Goal: Task Accomplishment & Management: Use online tool/utility

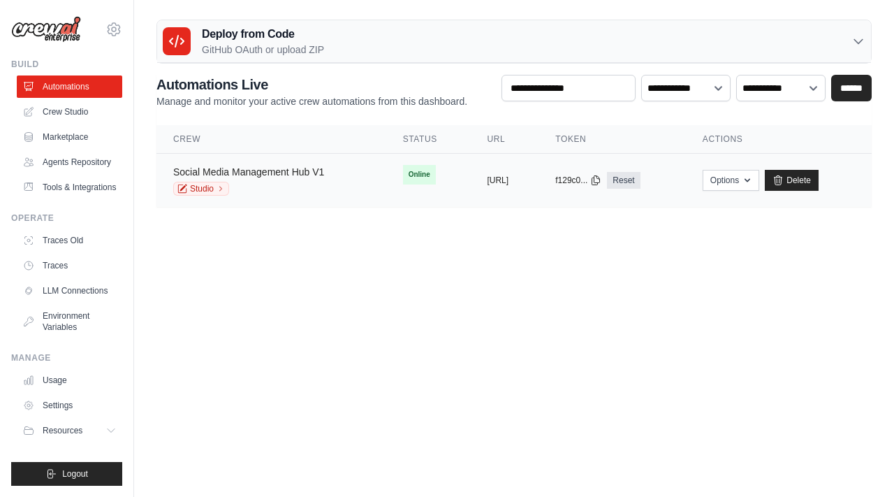
click at [316, 169] on link "Social Media Management Hub V1" at bounding box center [248, 171] width 151 height 11
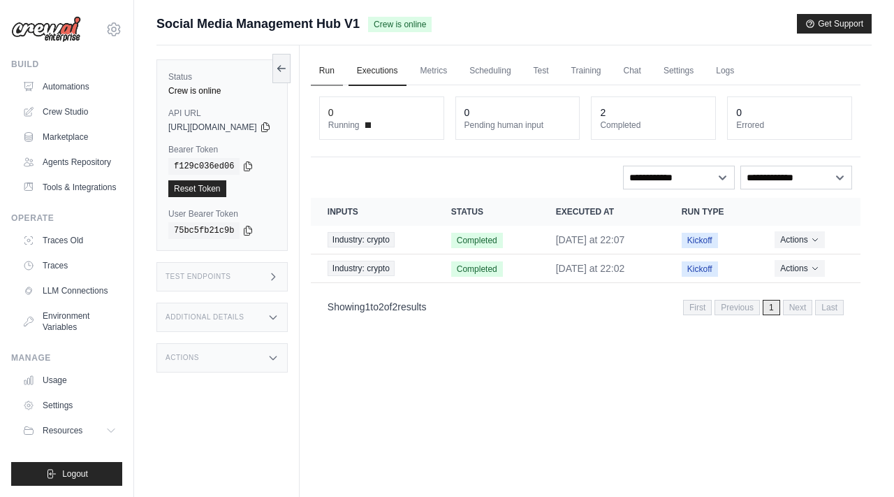
click at [343, 75] on link "Run" at bounding box center [327, 71] width 32 height 29
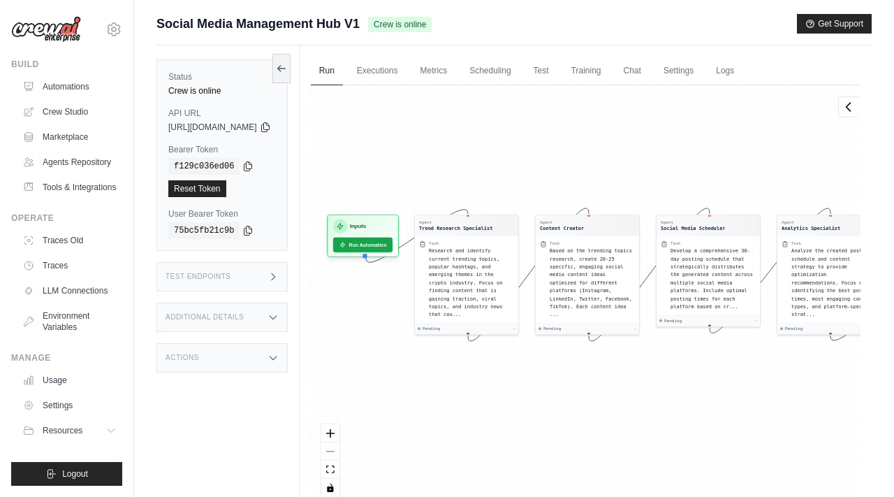
drag, startPoint x: 406, startPoint y: 197, endPoint x: 488, endPoint y: 175, distance: 84.5
click at [488, 175] on div "Agent Trend Research Specialist Task Research and identify current trending top…" at bounding box center [586, 296] width 550 height 422
click at [385, 241] on button "Run Automation" at bounding box center [363, 241] width 62 height 15
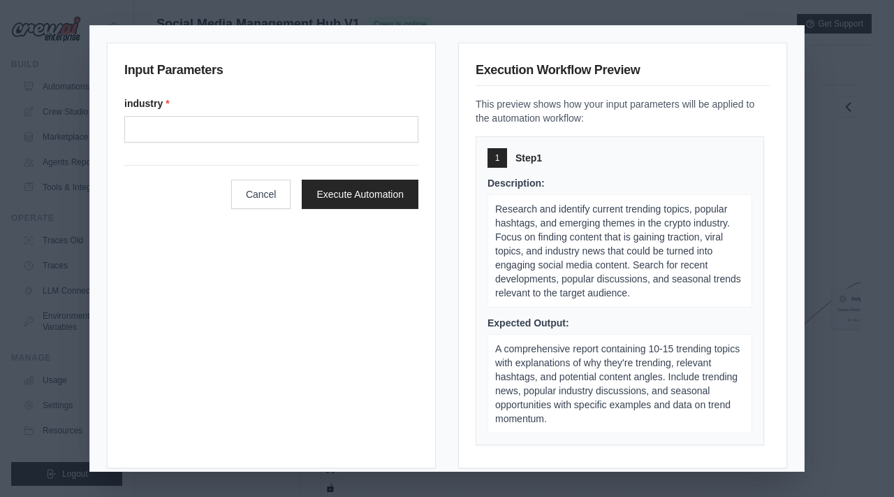
click at [867, 256] on div "Input Parameters industry * Cancel Execute Automation Execution Workflow Previe…" at bounding box center [447, 248] width 894 height 497
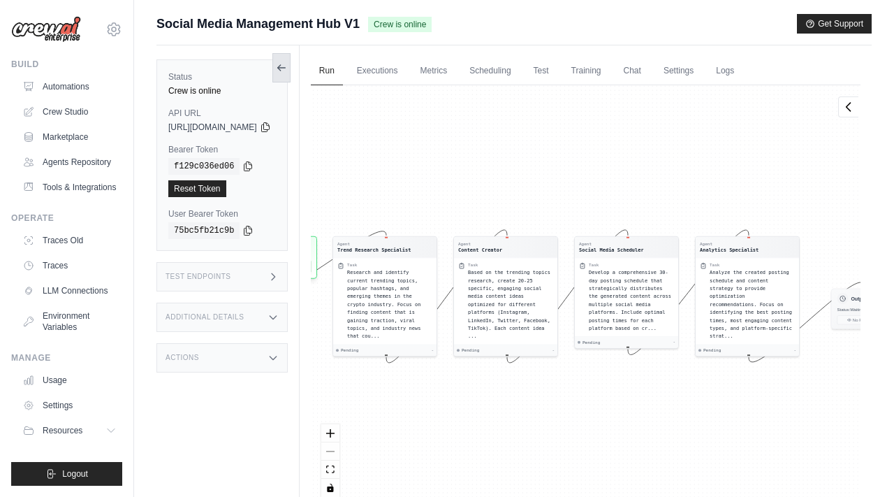
click at [280, 68] on icon at bounding box center [278, 68] width 3 height 6
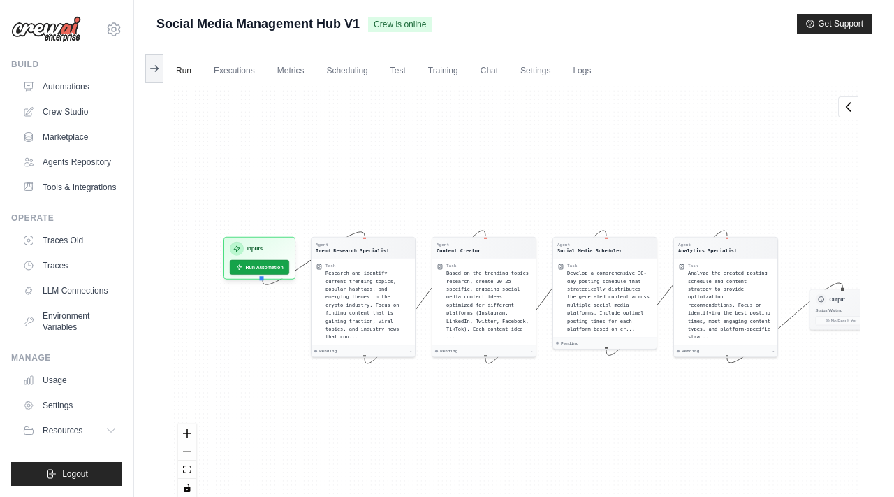
drag, startPoint x: 340, startPoint y: 133, endPoint x: 461, endPoint y: 133, distance: 120.8
click at [461, 133] on div "Agent Trend Research Specialist Task Research and identify current trending top…" at bounding box center [514, 296] width 693 height 422
click at [174, 67] on link "Run" at bounding box center [184, 71] width 32 height 29
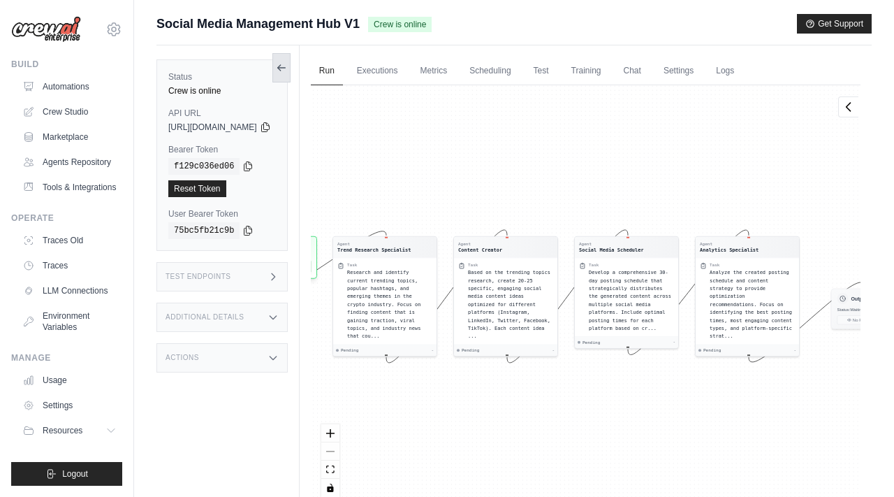
click at [287, 71] on icon at bounding box center [281, 67] width 11 height 11
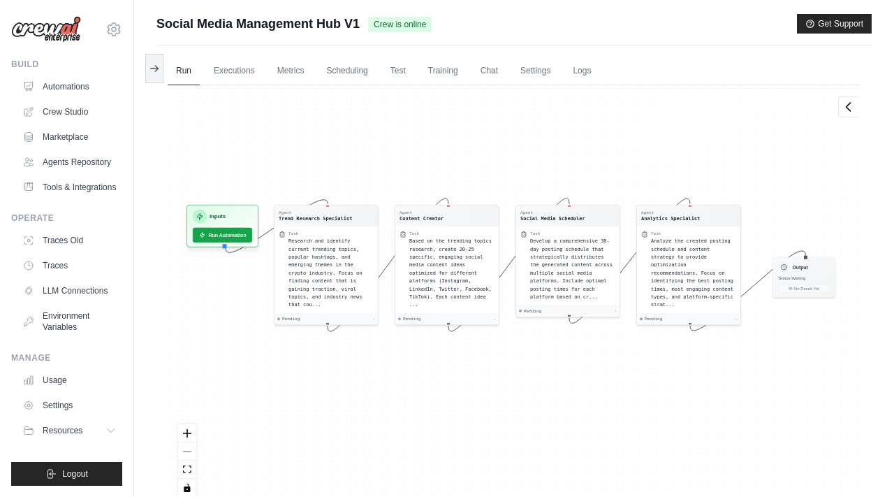
drag, startPoint x: 309, startPoint y: 181, endPoint x: 394, endPoint y: 149, distance: 90.2
click at [394, 149] on div "Agent Trend Research Specialist Task Research and identify current trending top…" at bounding box center [514, 296] width 693 height 422
click at [222, 233] on button "Run Automation" at bounding box center [222, 231] width 62 height 15
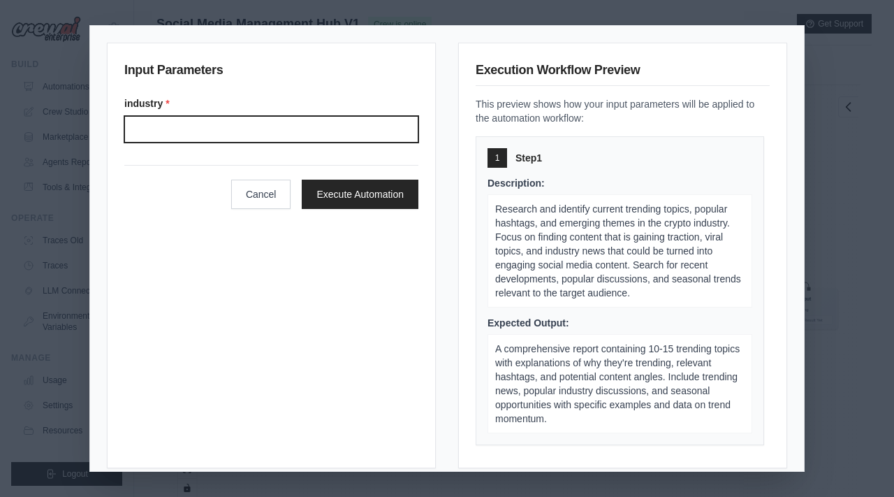
click at [194, 126] on input "Industry" at bounding box center [271, 129] width 294 height 27
type input "*"
type input "*******"
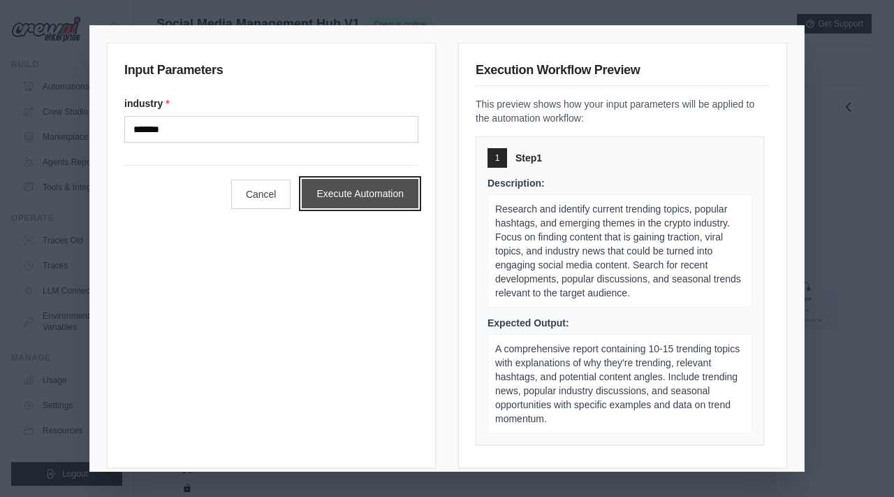
click at [318, 189] on button "Execute Automation" at bounding box center [360, 193] width 117 height 29
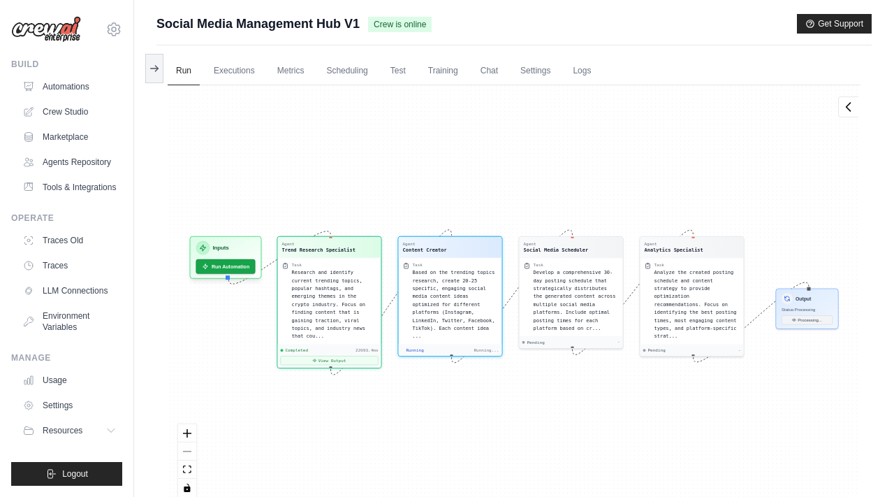
scroll to position [240, 0]
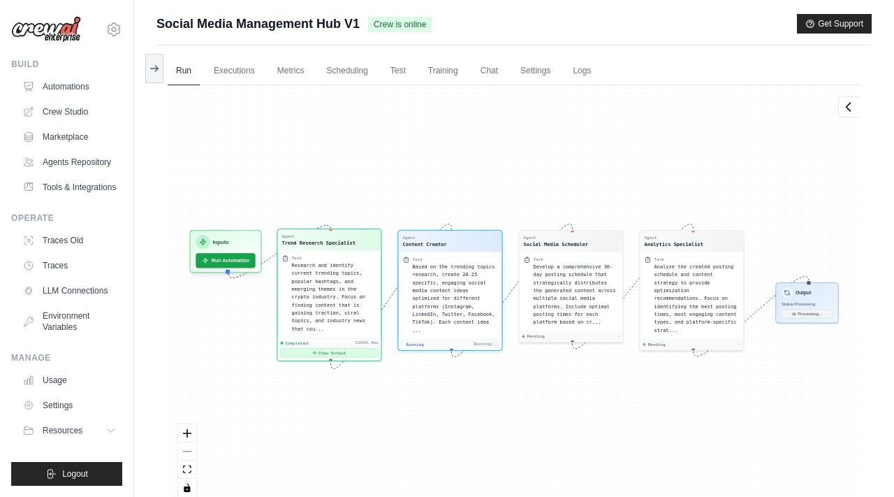
click at [346, 354] on button "View Output" at bounding box center [330, 352] width 98 height 9
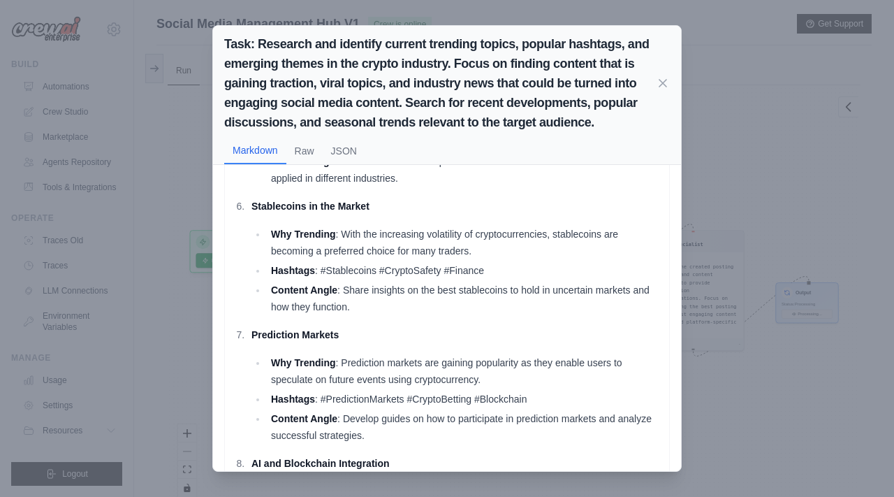
scroll to position [682, 0]
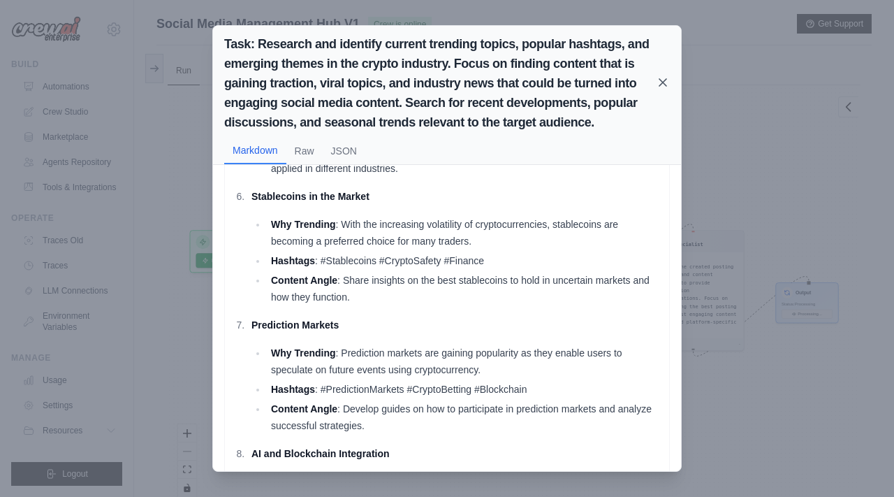
click at [663, 80] on icon at bounding box center [662, 82] width 7 height 7
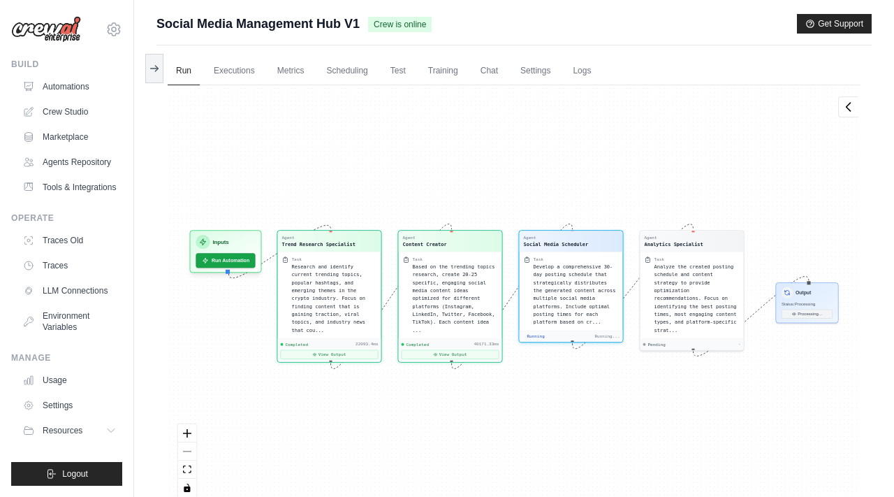
scroll to position [436, 0]
click at [437, 355] on button "View Output" at bounding box center [451, 352] width 98 height 9
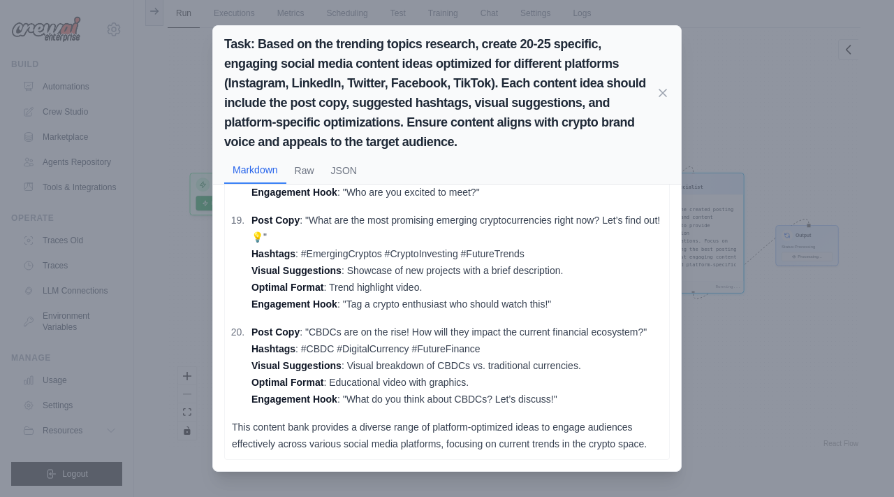
scroll to position [59, 0]
click at [664, 91] on icon at bounding box center [663, 92] width 14 height 14
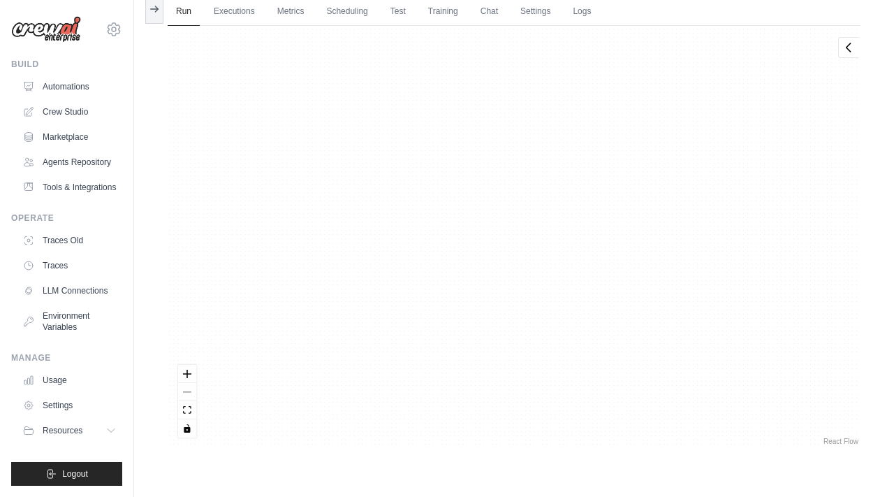
scroll to position [10014, 0]
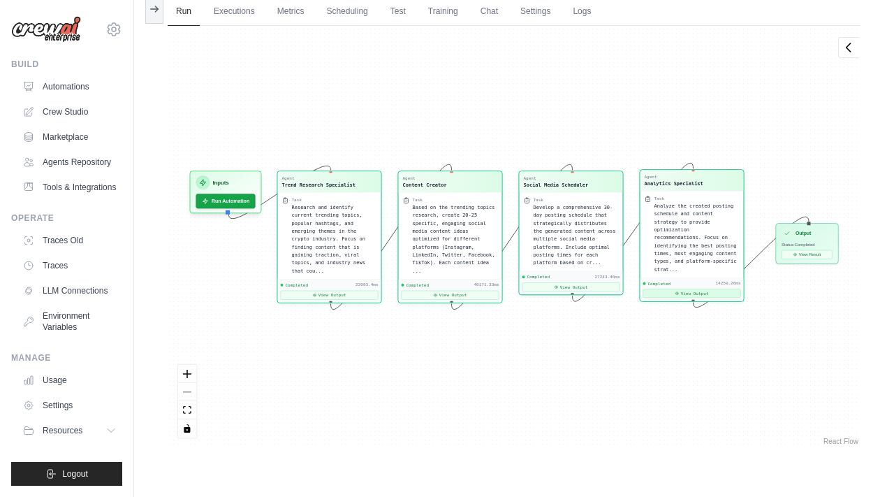
click at [687, 294] on button "View Output" at bounding box center [692, 292] width 98 height 9
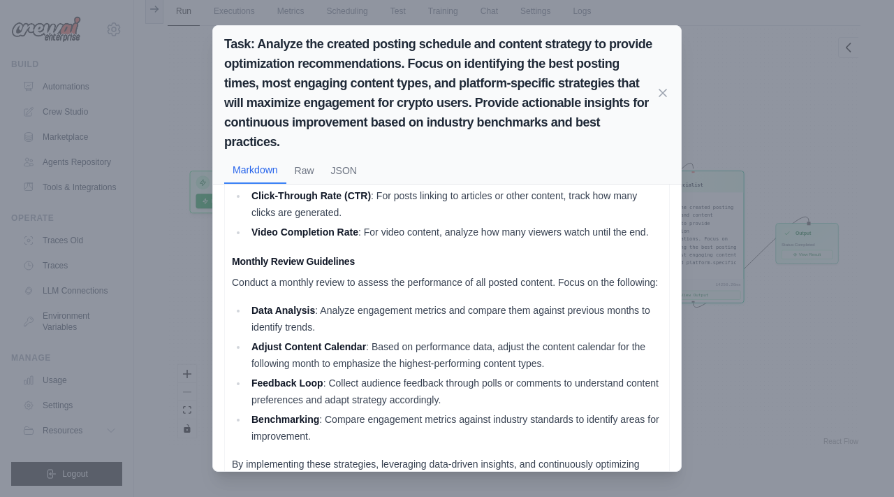
scroll to position [1192, 0]
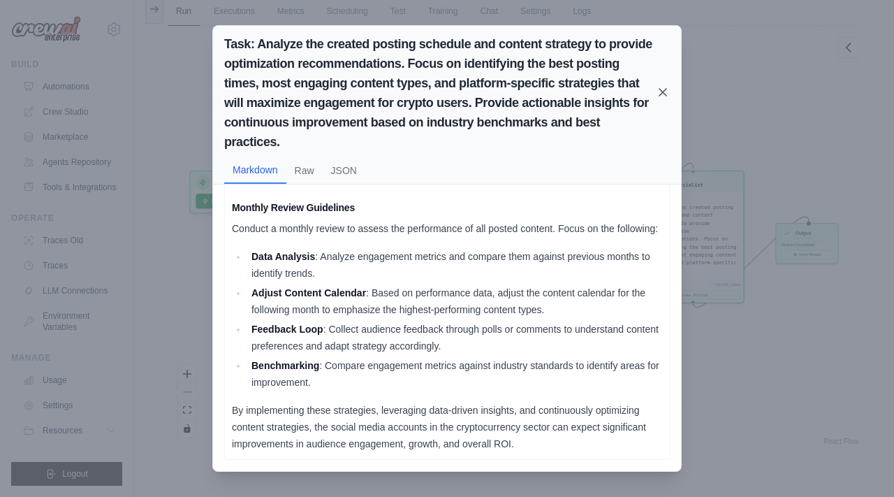
click at [663, 92] on icon at bounding box center [662, 92] width 7 height 7
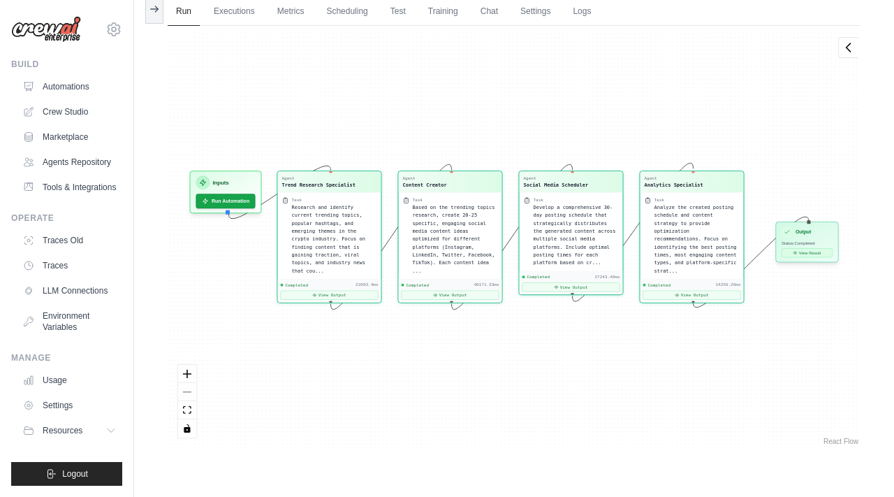
click at [813, 251] on button "View Result" at bounding box center [806, 252] width 51 height 9
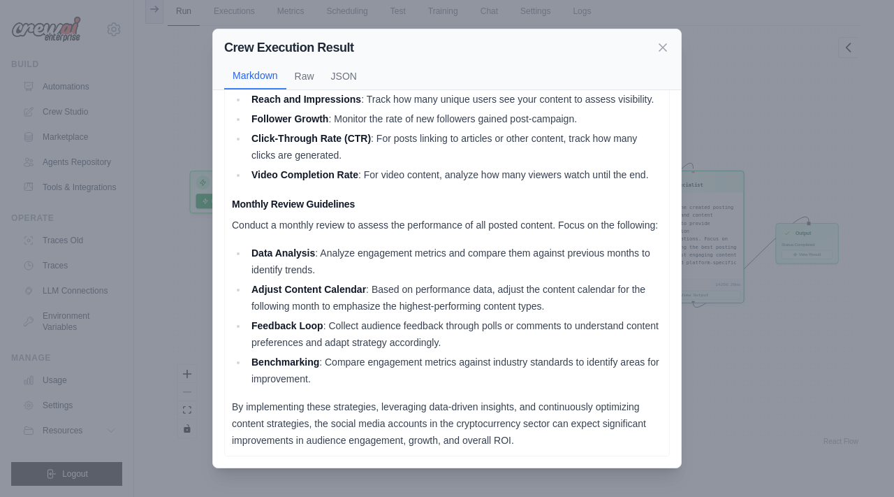
scroll to position [1102, 0]
click at [663, 47] on icon at bounding box center [662, 46] width 7 height 7
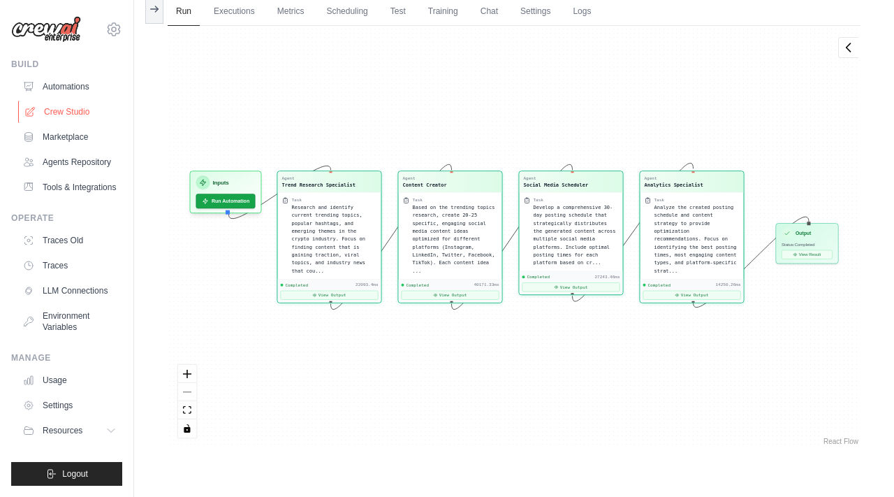
click at [66, 111] on link "Crew Studio" at bounding box center [70, 112] width 105 height 22
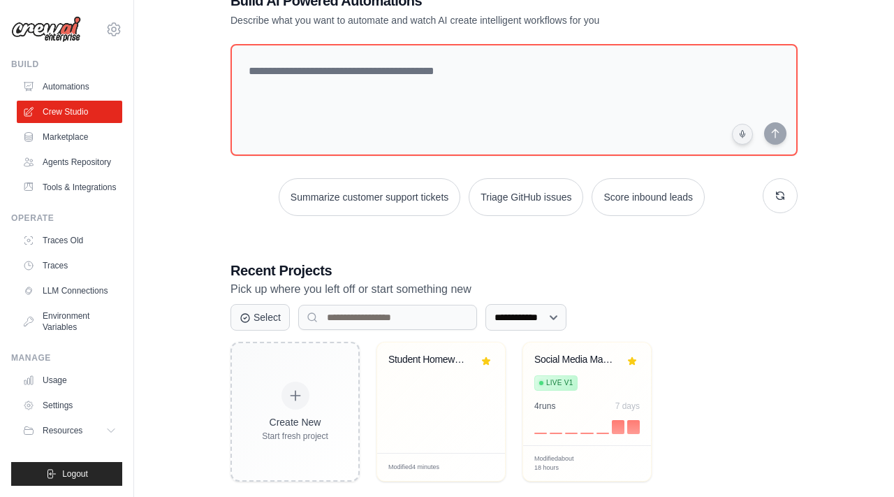
scroll to position [66, 0]
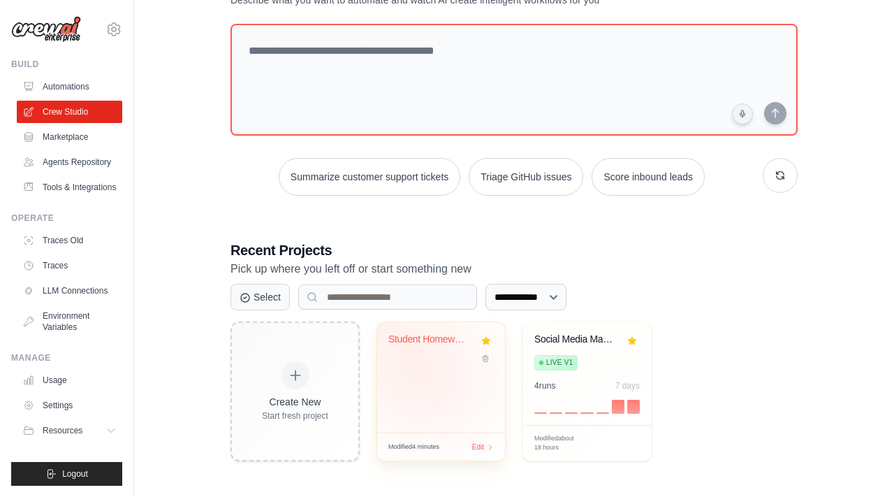
click at [425, 374] on div "Student Homework Assistant" at bounding box center [441, 377] width 128 height 110
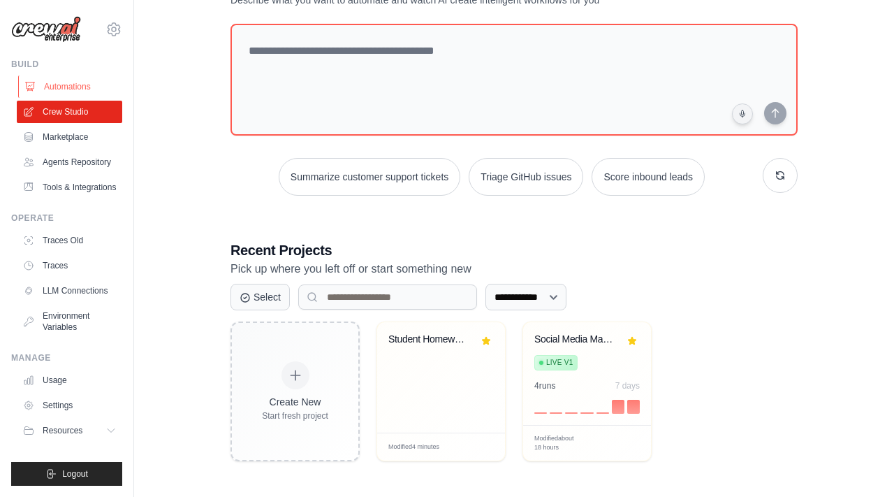
click at [78, 82] on link "Automations" at bounding box center [70, 86] width 105 height 22
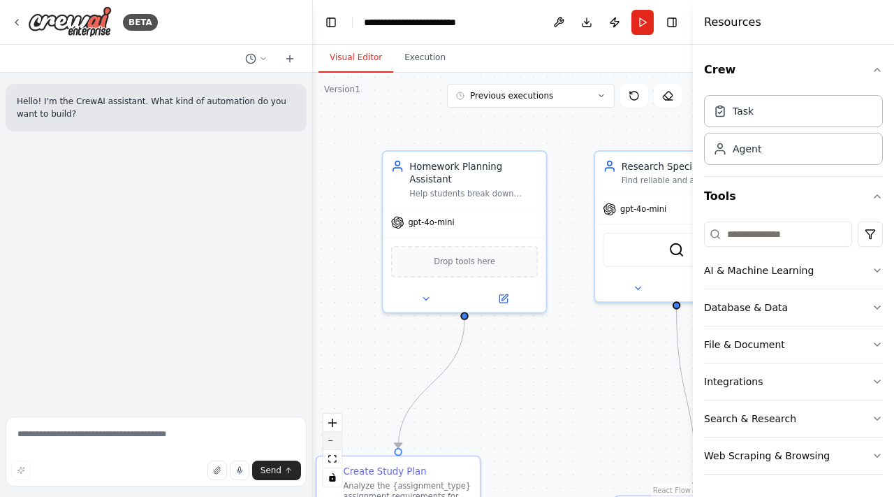
click at [332, 440] on icon "zoom out" at bounding box center [332, 440] width 8 height 1
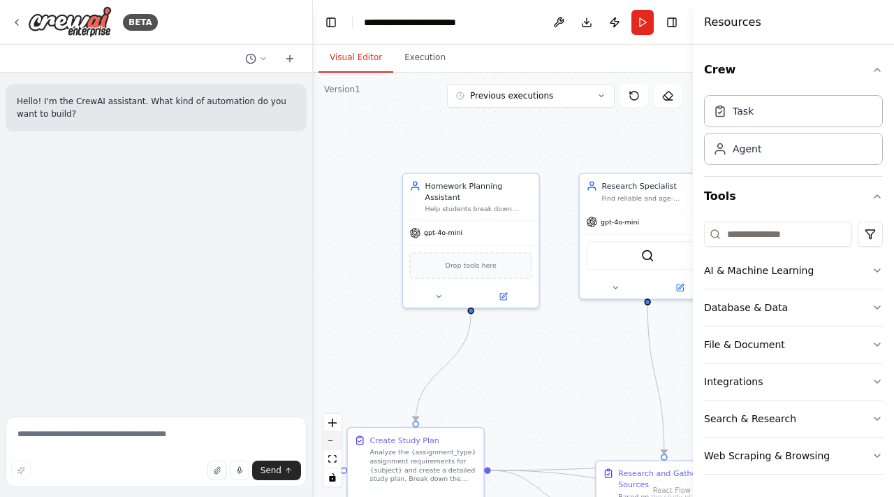
click at [331, 434] on button "zoom out" at bounding box center [332, 441] width 18 height 18
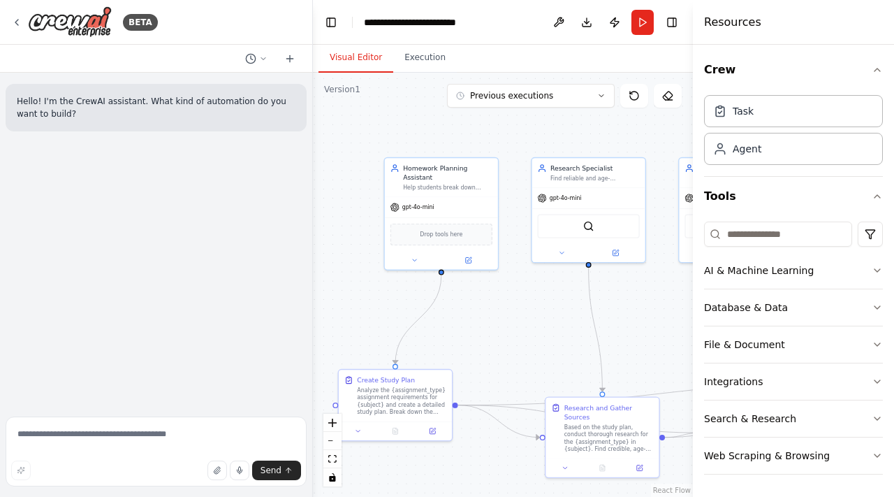
drag, startPoint x: 388, startPoint y: 304, endPoint x: 353, endPoint y: 270, distance: 48.9
click at [353, 270] on div ".deletable-edge-delete-btn { width: 20px; height: 20px; border: 0px solid #ffff…" at bounding box center [503, 285] width 380 height 424
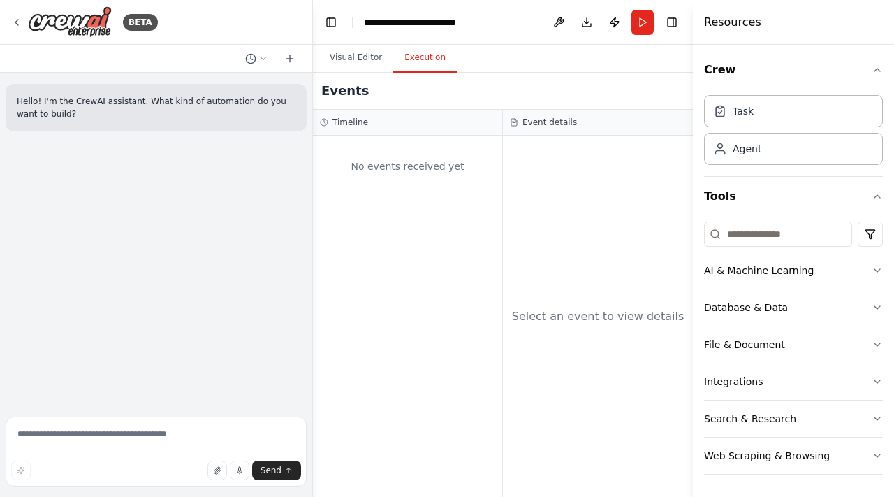
click at [430, 57] on button "Execution" at bounding box center [425, 57] width 64 height 29
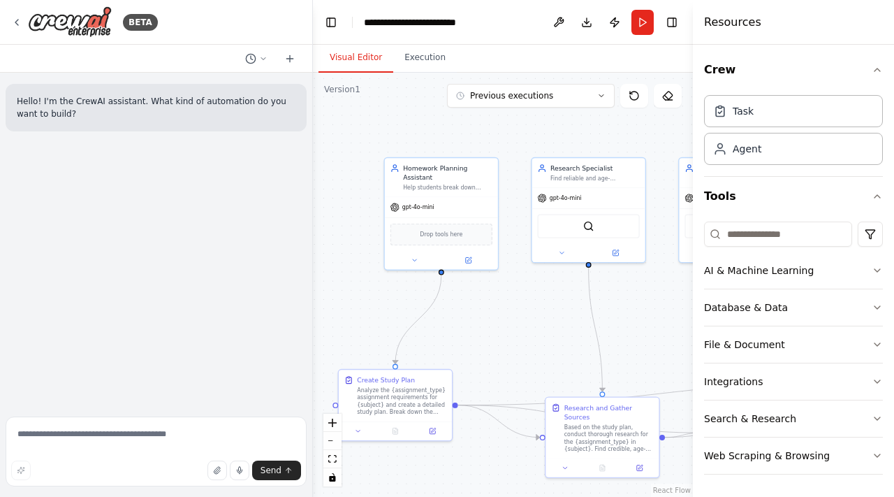
click at [355, 59] on button "Visual Editor" at bounding box center [355, 57] width 75 height 29
click at [643, 18] on button "Run" at bounding box center [642, 22] width 22 height 25
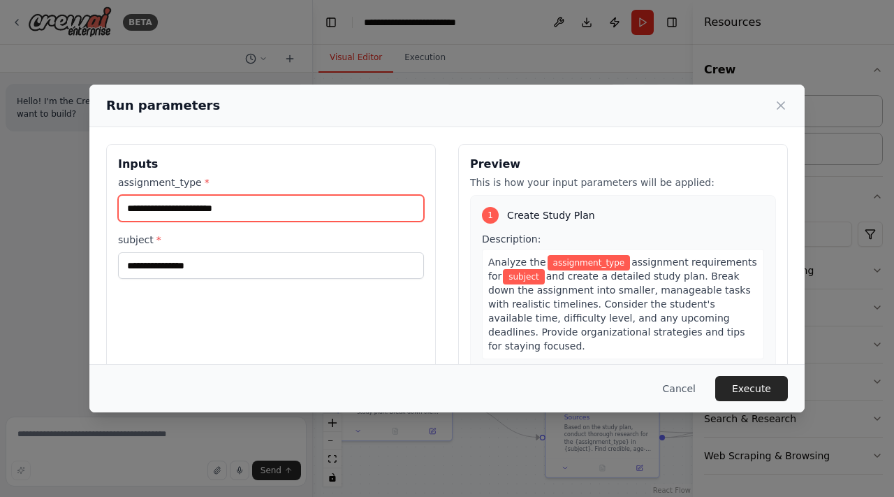
click at [326, 210] on input "assignment_type *" at bounding box center [271, 208] width 306 height 27
type input "**********"
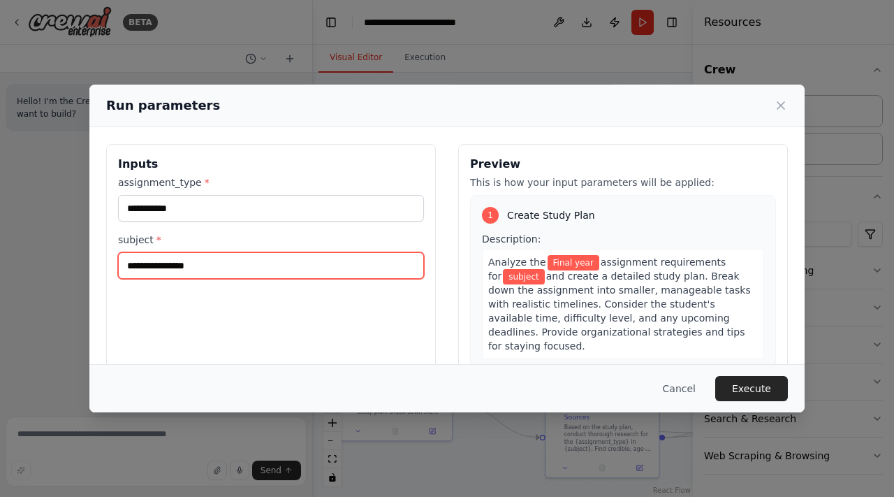
click at [144, 266] on input "subject *" at bounding box center [271, 265] width 306 height 27
type input "**********"
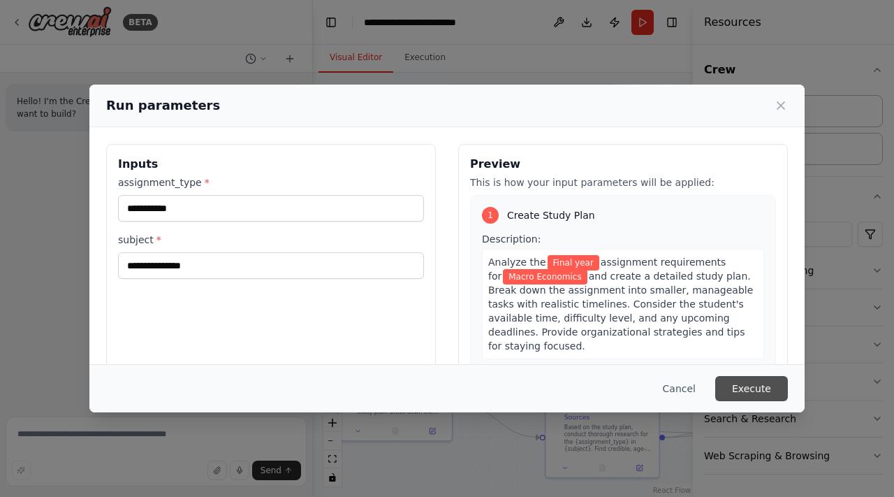
click at [736, 387] on button "Execute" at bounding box center [751, 388] width 73 height 25
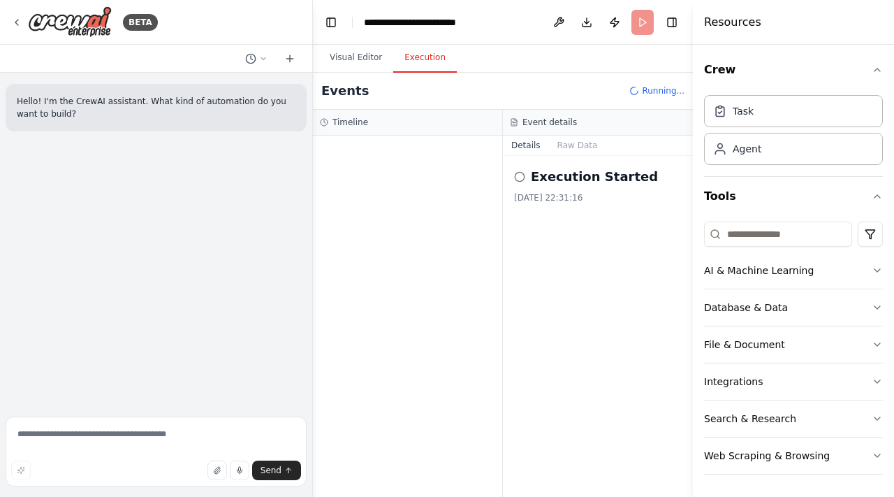
drag, startPoint x: 467, startPoint y: 241, endPoint x: 392, endPoint y: 228, distance: 75.8
click at [391, 228] on div at bounding box center [407, 315] width 189 height 361
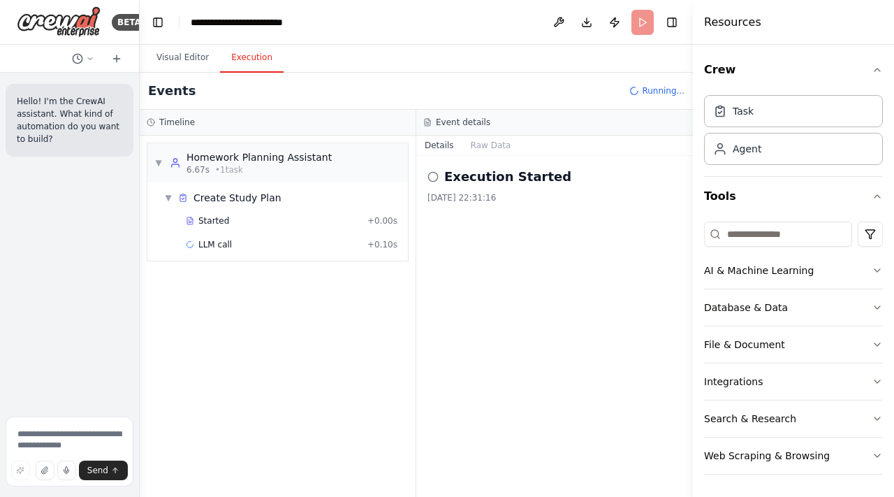
drag, startPoint x: 311, startPoint y: 145, endPoint x: 139, endPoint y: 137, distance: 172.7
click at [139, 137] on div at bounding box center [137, 248] width 6 height 497
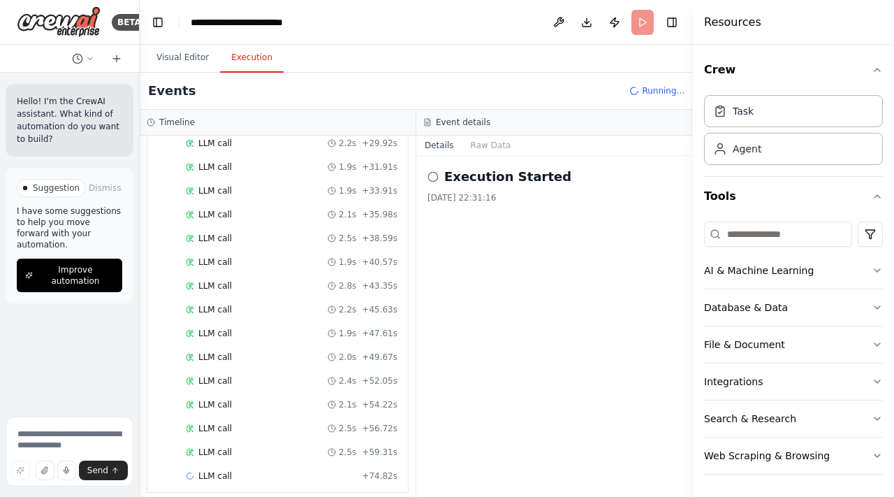
scroll to position [1234, 0]
click at [86, 19] on img at bounding box center [59, 21] width 84 height 31
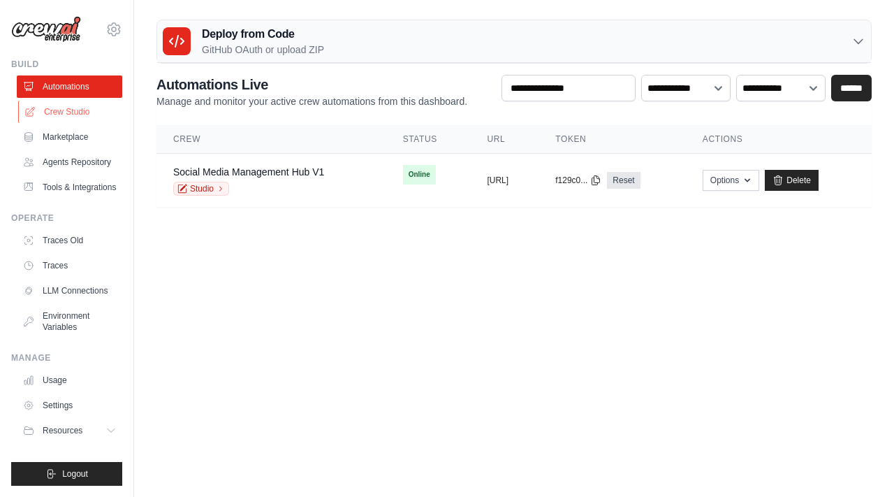
click at [76, 115] on link "Crew Studio" at bounding box center [70, 112] width 105 height 22
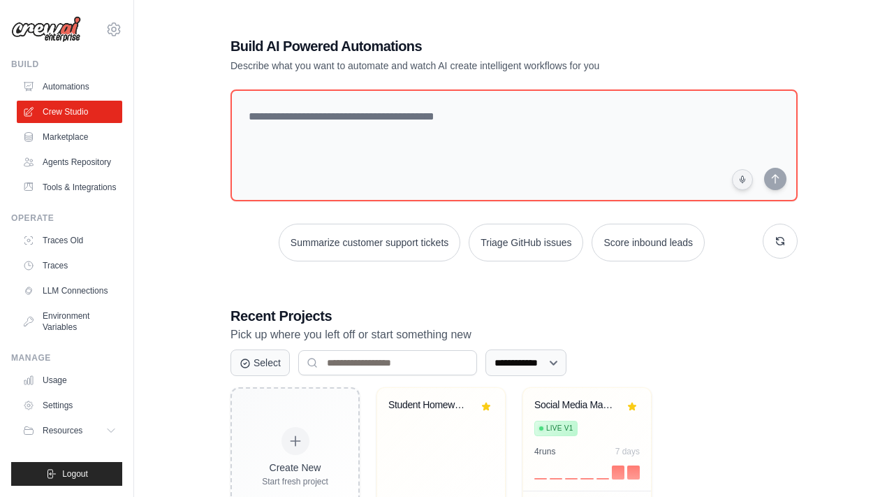
scroll to position [66, 0]
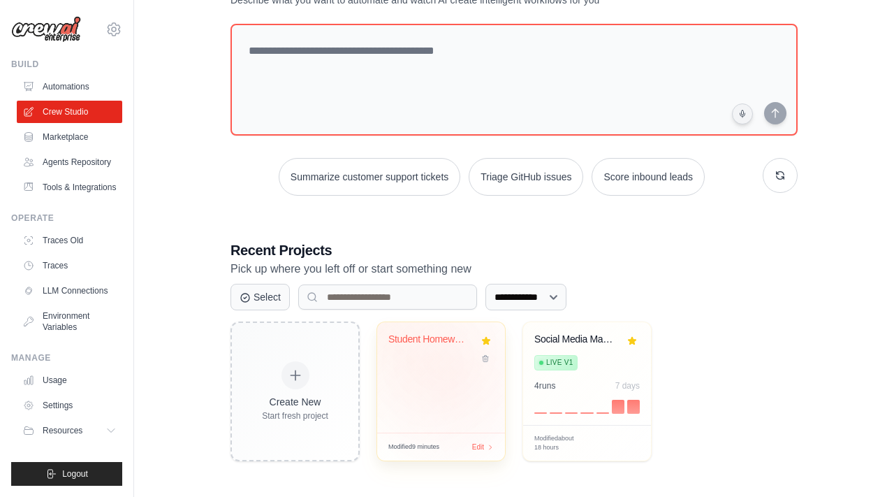
click at [455, 372] on div "Student Homework Assistant" at bounding box center [441, 377] width 128 height 110
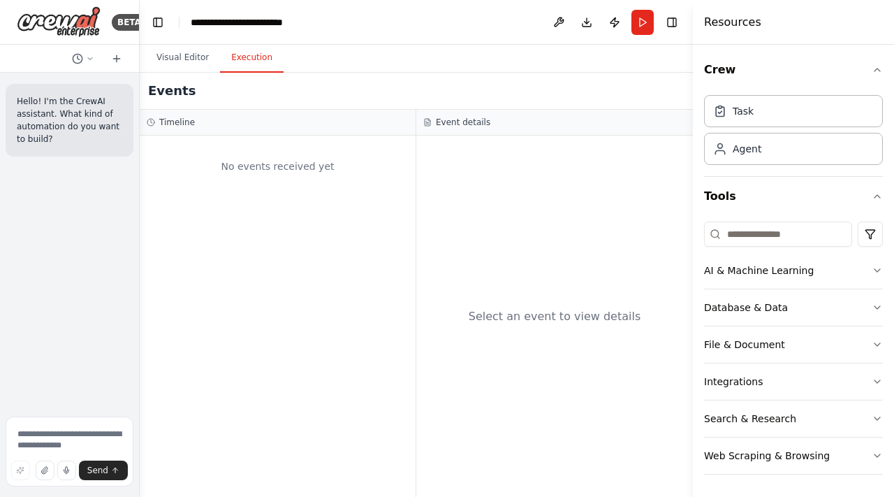
click at [258, 56] on button "Execution" at bounding box center [252, 57] width 64 height 29
click at [192, 47] on button "Visual Editor" at bounding box center [182, 57] width 75 height 29
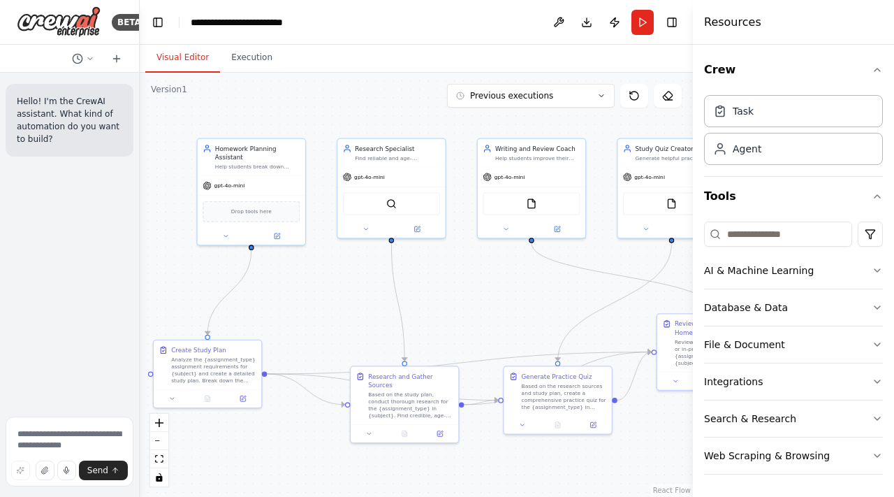
drag, startPoint x: 524, startPoint y: 396, endPoint x: 380, endPoint y: 328, distance: 159.9
click at [380, 328] on div ".deletable-edge-delete-btn { width: 20px; height: 20px; border: 0px solid #ffff…" at bounding box center [416, 285] width 553 height 424
drag, startPoint x: 595, startPoint y: 314, endPoint x: 425, endPoint y: 283, distance: 172.6
click at [423, 283] on div ".deletable-edge-delete-btn { width: 20px; height: 20px; border: 0px solid #ffff…" at bounding box center [416, 285] width 553 height 424
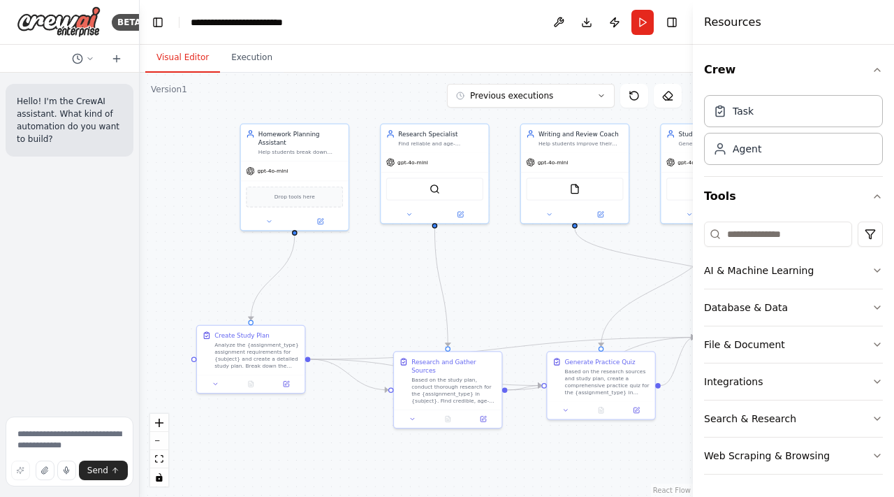
drag, startPoint x: 432, startPoint y: 283, endPoint x: 474, endPoint y: 267, distance: 45.5
click at [474, 267] on div ".deletable-edge-delete-btn { width: 20px; height: 20px; border: 0px solid #ffff…" at bounding box center [416, 285] width 553 height 424
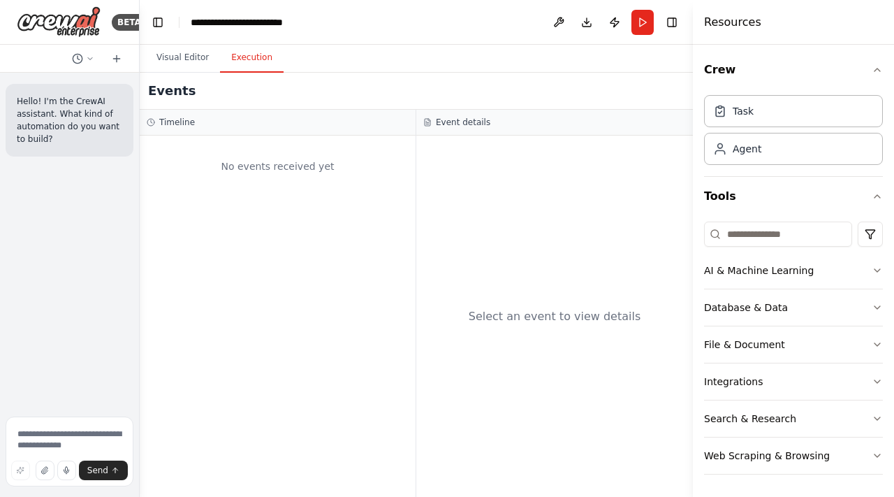
click at [264, 59] on button "Execution" at bounding box center [252, 57] width 64 height 29
click at [613, 17] on button "Publish" at bounding box center [614, 22] width 22 height 25
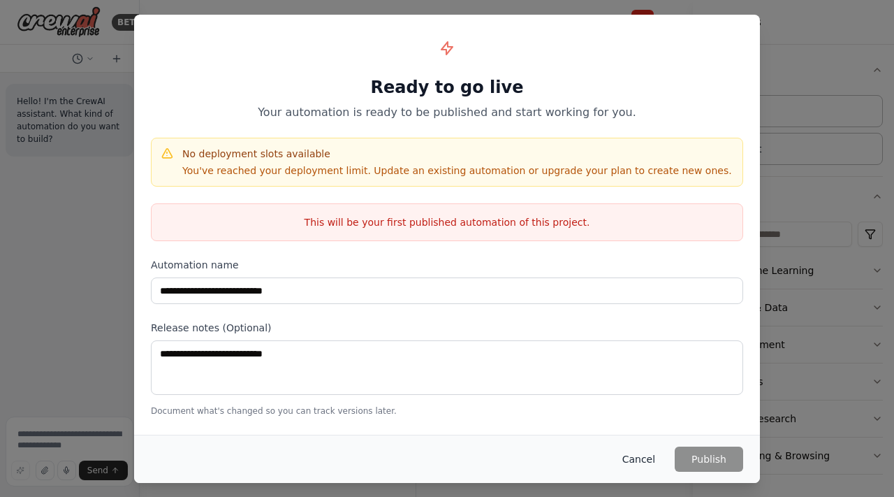
click at [643, 457] on button "Cancel" at bounding box center [638, 458] width 55 height 25
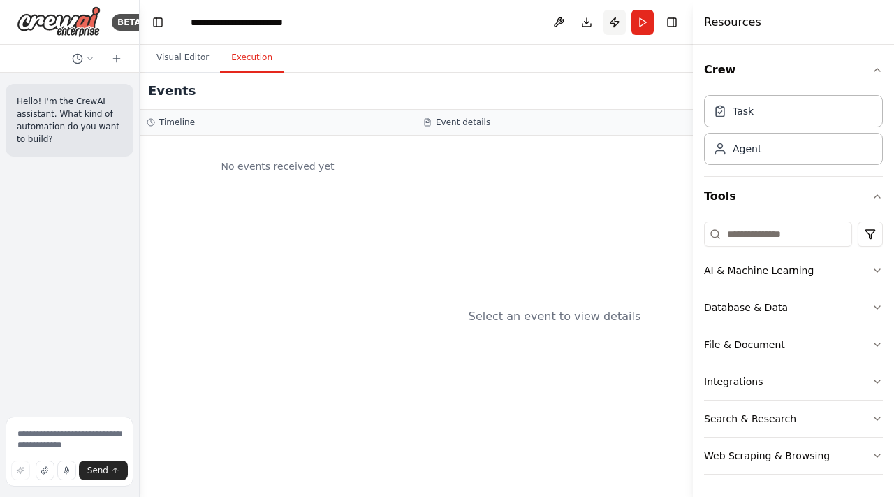
click at [615, 24] on button "Publish" at bounding box center [614, 22] width 22 height 25
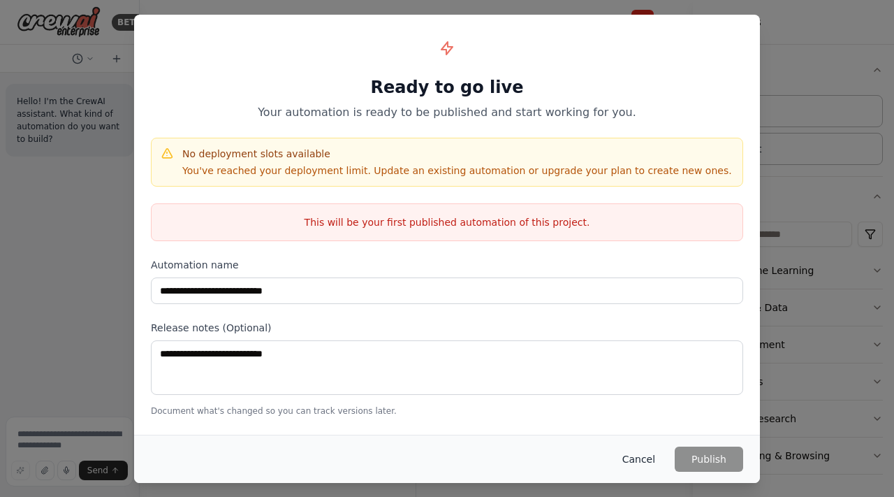
click at [637, 457] on button "Cancel" at bounding box center [638, 458] width 55 height 25
